Goal: Navigation & Orientation: Find specific page/section

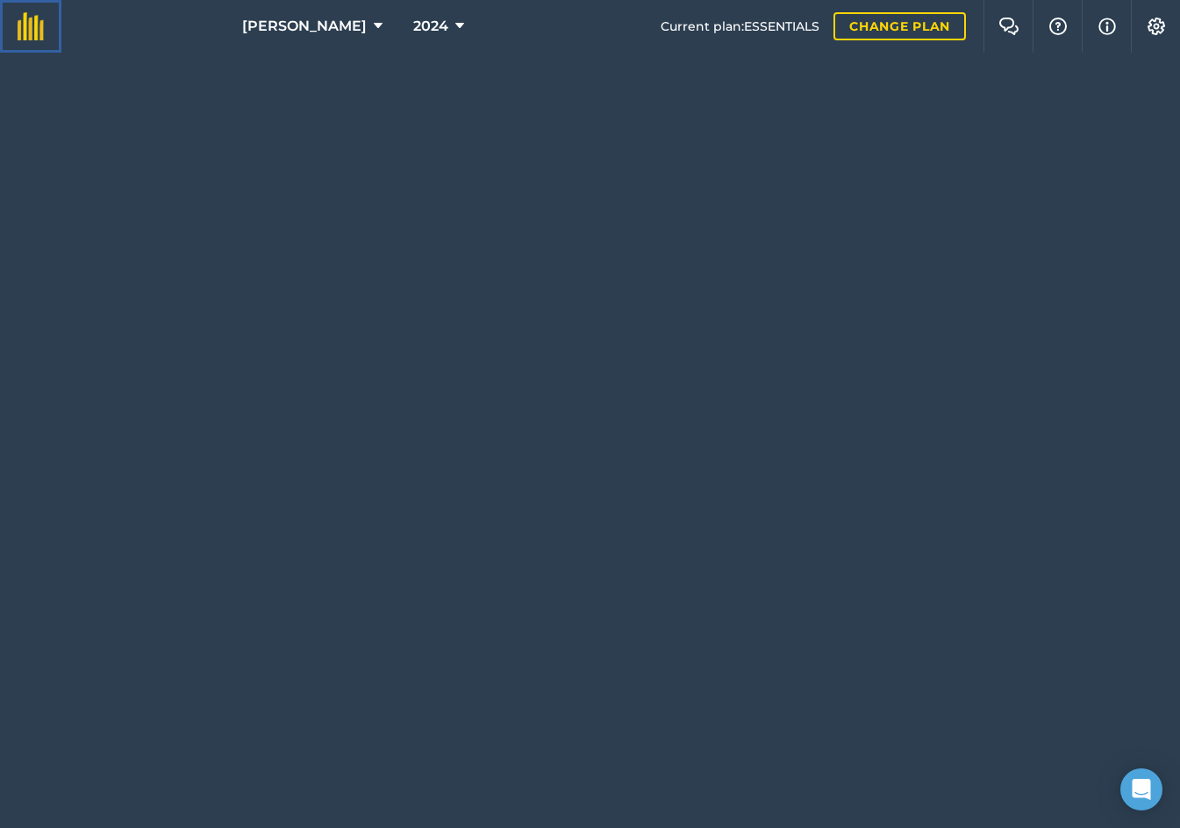
click at [37, 33] on img at bounding box center [31, 26] width 26 height 28
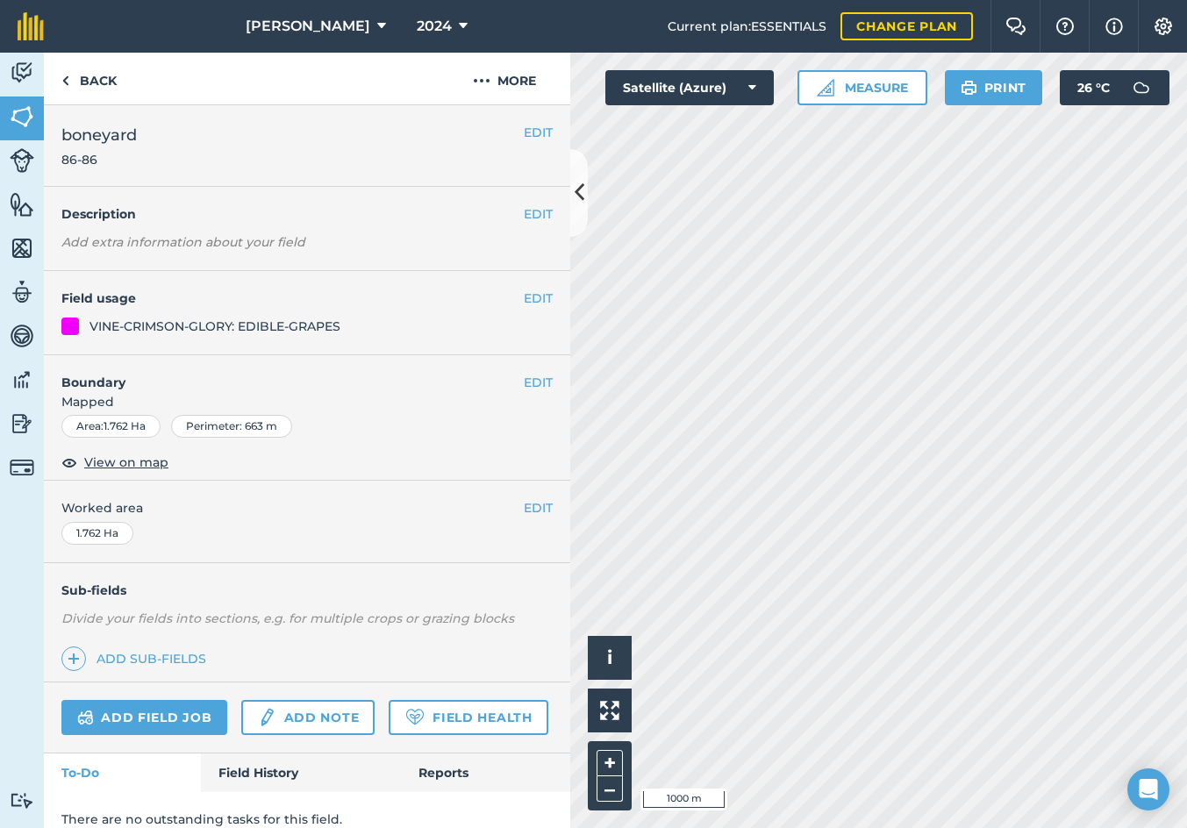
click at [569, 517] on div "Activity Fields Livestock Features Maps Team Vehicles Data Reporting Billing Tu…" at bounding box center [593, 441] width 1187 height 776
click at [1179, 554] on html "[PERSON_NAME] 2024 Current plan : ESSENTIALS Change plan Farm Chat Help Info Se…" at bounding box center [593, 414] width 1187 height 828
